Goal: Information Seeking & Learning: Learn about a topic

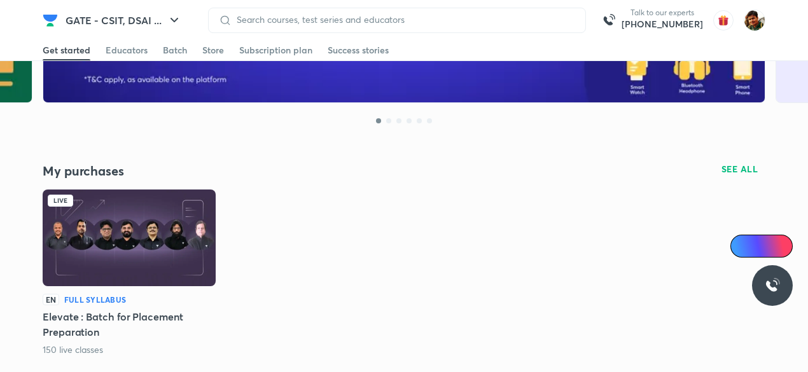
click at [127, 238] on img at bounding box center [129, 238] width 173 height 97
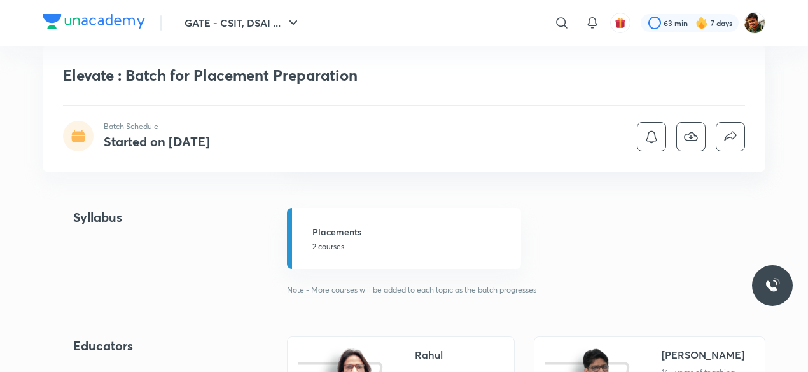
scroll to position [827, 0]
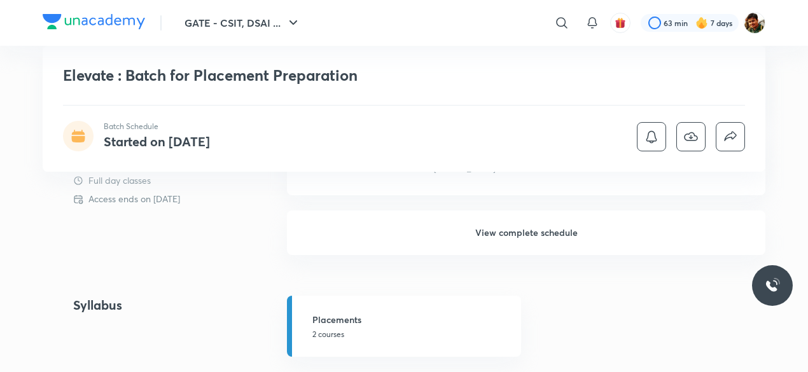
click at [531, 232] on h6 "View complete schedule" at bounding box center [526, 233] width 478 height 45
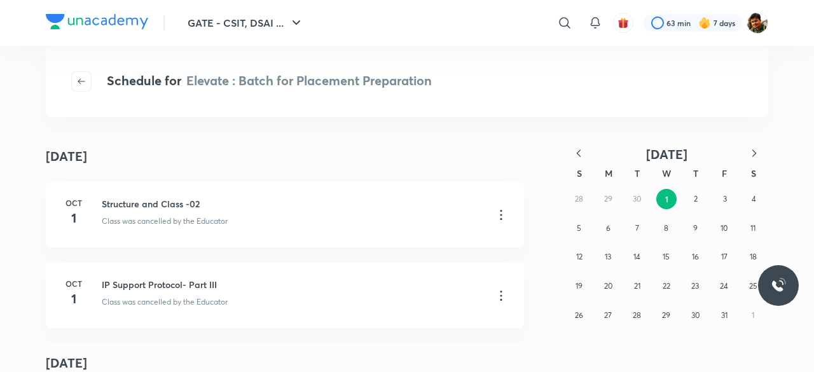
click at [580, 153] on icon "button" at bounding box center [579, 153] width 13 height 13
drag, startPoint x: 696, startPoint y: 204, endPoint x: 664, endPoint y: 227, distance: 39.2
click at [692, 207] on button "3" at bounding box center [695, 199] width 20 height 20
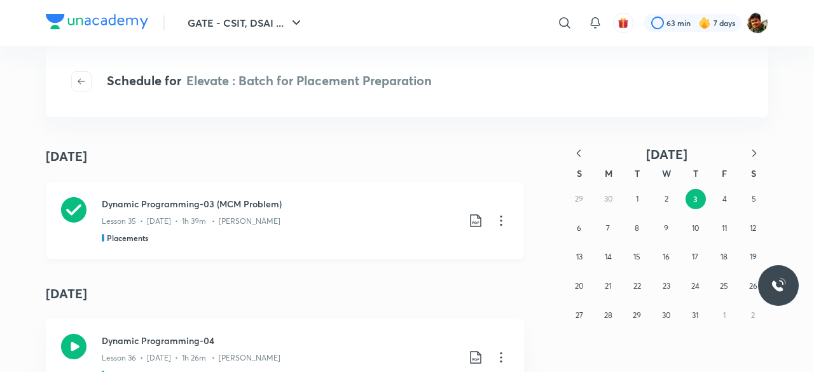
click at [66, 216] on icon at bounding box center [73, 209] width 25 height 25
